Goal: Transaction & Acquisition: Purchase product/service

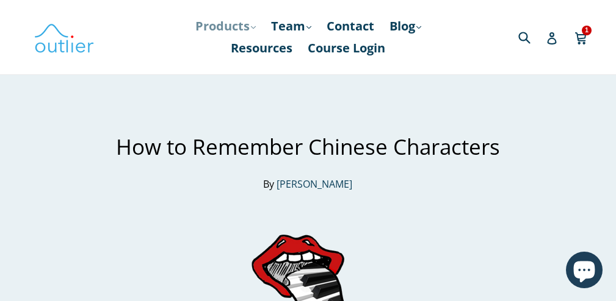
click at [222, 27] on link "Products .cls-1{fill:#231f20} expand" at bounding box center [225, 26] width 73 height 22
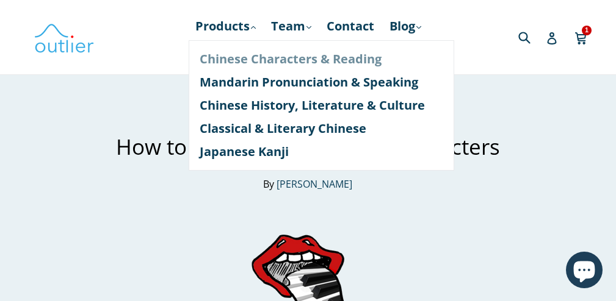
click at [228, 56] on link "Chinese Characters & Reading" at bounding box center [321, 59] width 243 height 23
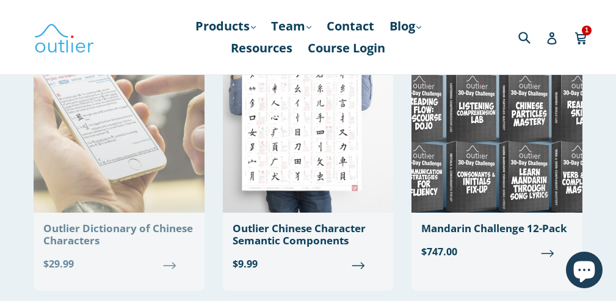
scroll to position [508, 0]
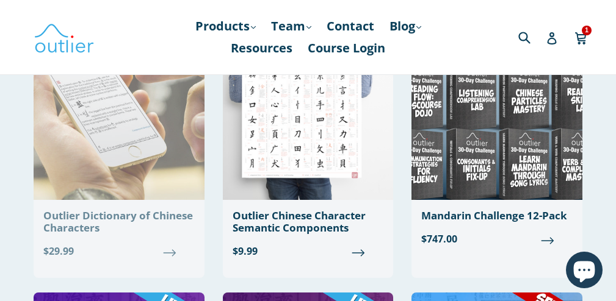
click at [100, 221] on div "Outlier Dictionary of Chinese Characters" at bounding box center [118, 222] width 151 height 25
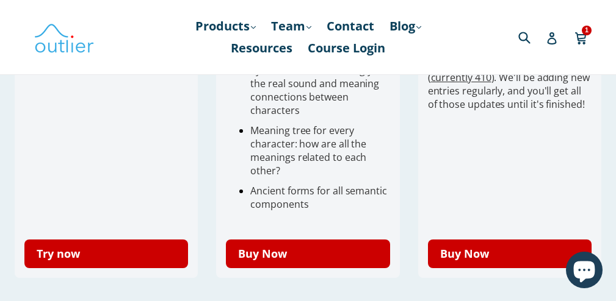
scroll to position [560, 0]
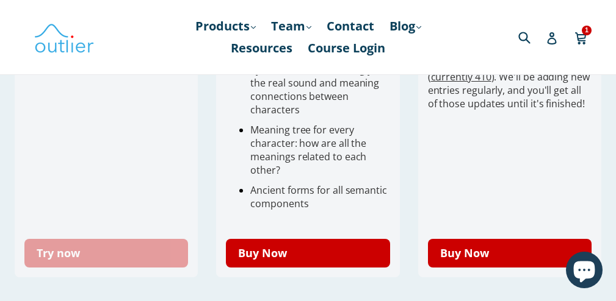
click at [92, 239] on link "Try now" at bounding box center [106, 253] width 164 height 29
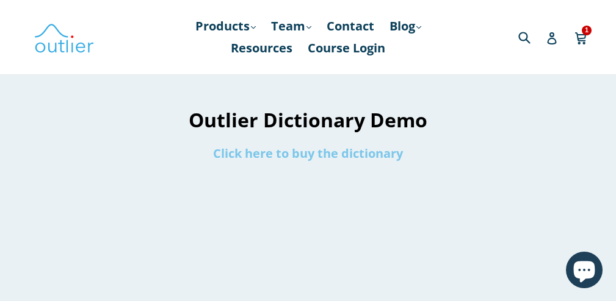
click at [278, 154] on link "Click here to buy the dictionary" at bounding box center [308, 153] width 190 height 16
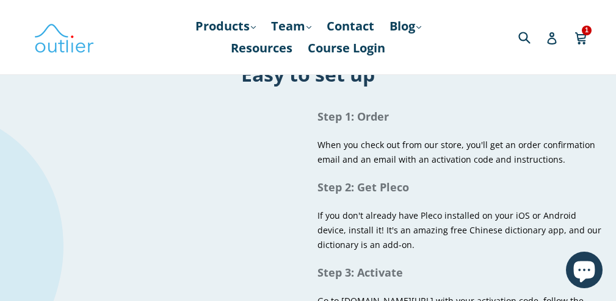
scroll to position [833, 0]
